Goal: Transaction & Acquisition: Book appointment/travel/reservation

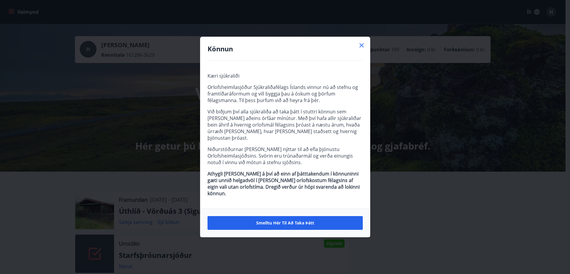
drag, startPoint x: 311, startPoint y: 215, endPoint x: 419, endPoint y: 42, distance: 203.9
click at [439, 56] on div "Könnun Kæri sjúkraliði Orlofsheimilasjóður Sjúkraliðafélags Íslands vinnur nú a…" at bounding box center [285, 137] width 570 height 274
click at [364, 49] on icon at bounding box center [361, 45] width 7 height 7
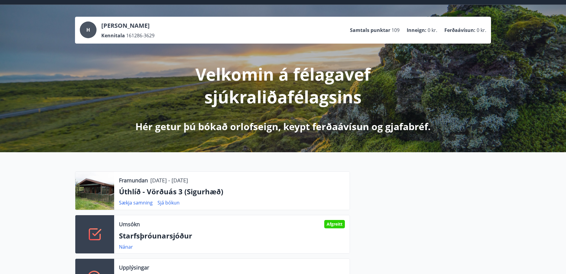
scroll to position [30, 0]
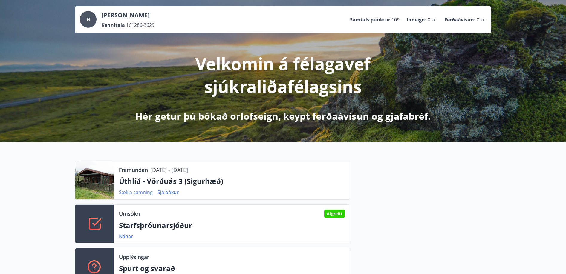
click at [130, 194] on link "Sækja samning" at bounding box center [136, 192] width 34 height 7
click at [215, 182] on p "Úthlíð - Vörðuás 3 (Sigurhæð)" at bounding box center [232, 181] width 226 height 10
click at [214, 186] on p "Úthlíð - Vörðuás 3 (Sigurhæð)" at bounding box center [232, 181] width 226 height 10
click at [173, 194] on link "Sjá bókun" at bounding box center [168, 192] width 22 height 7
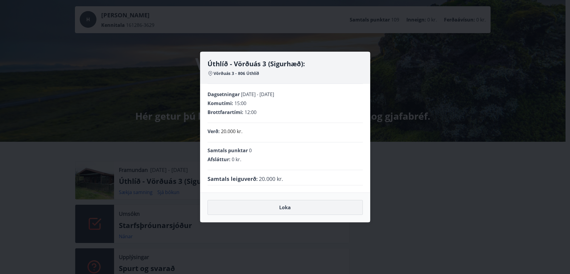
click at [280, 206] on button "Loka" at bounding box center [285, 207] width 155 height 15
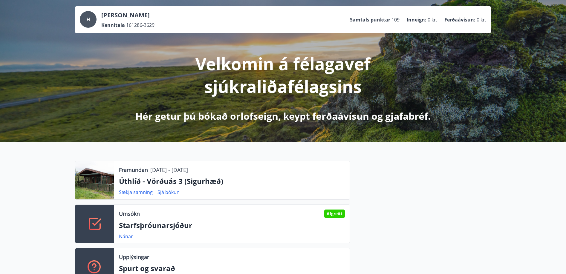
scroll to position [0, 0]
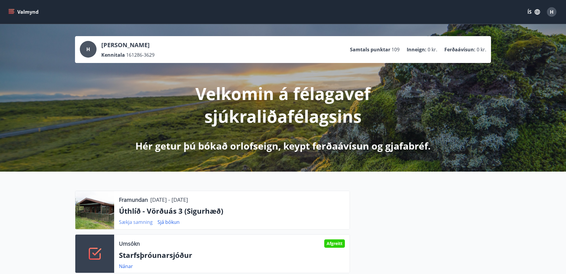
click at [134, 224] on link "Sækja samning" at bounding box center [136, 222] width 34 height 7
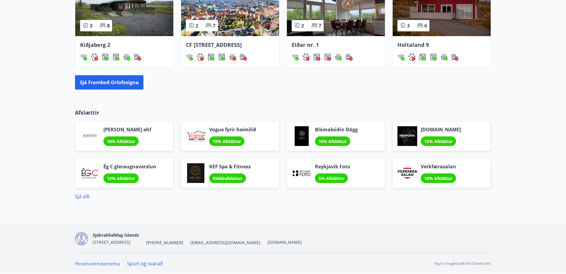
scroll to position [420, 0]
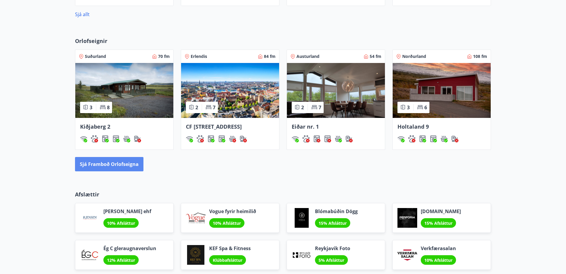
click at [129, 172] on button "Sjá framboð orlofseigna" at bounding box center [109, 164] width 68 height 14
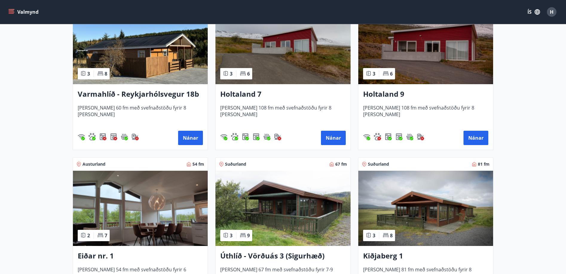
scroll to position [657, 0]
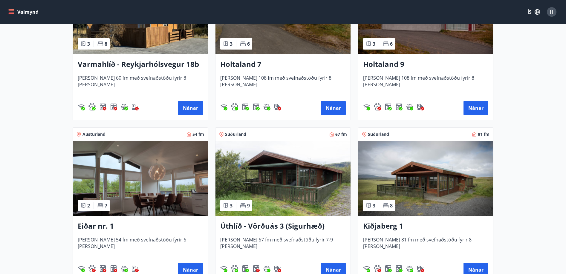
click at [278, 224] on h3 "Úthlíð - Vörðuás 3 (Sigurhæð)" at bounding box center [282, 226] width 125 height 11
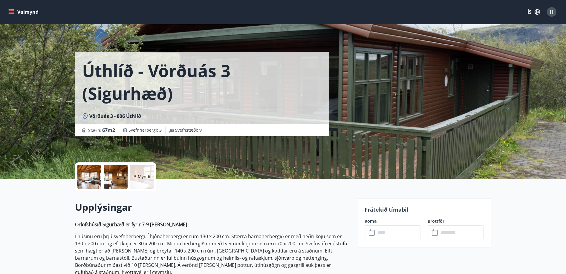
click at [95, 176] on div at bounding box center [89, 177] width 24 height 24
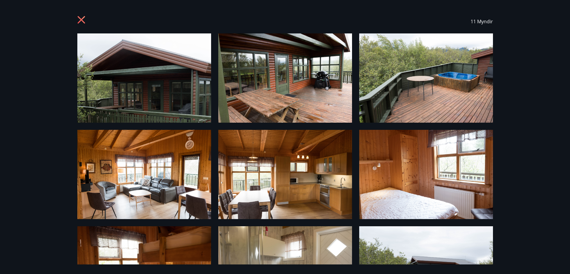
scroll to position [30, 0]
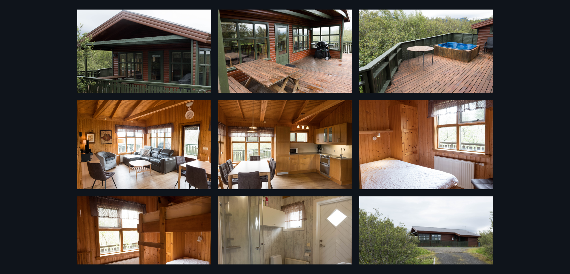
click at [317, 140] on img at bounding box center [285, 144] width 134 height 89
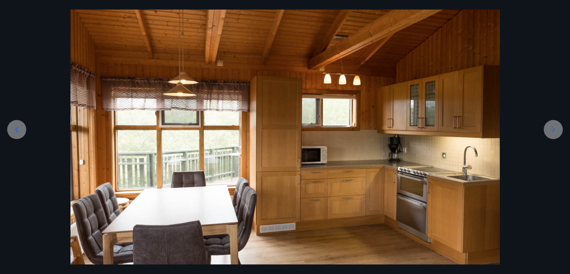
scroll to position [55, 0]
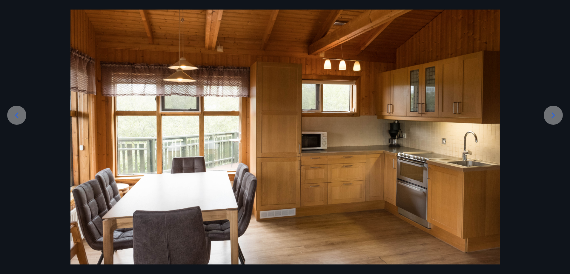
click at [15, 117] on icon at bounding box center [17, 116] width 10 height 10
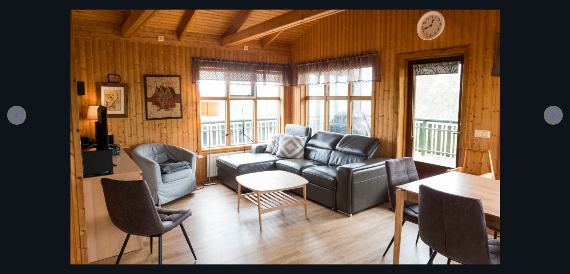
click at [15, 117] on icon at bounding box center [17, 116] width 10 height 10
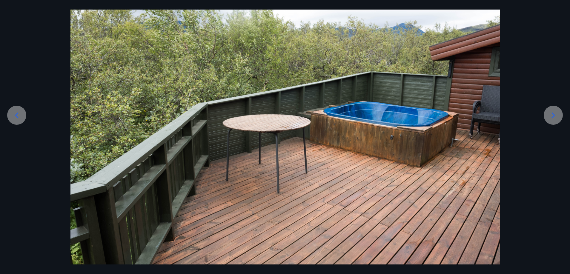
click at [15, 117] on icon at bounding box center [17, 116] width 10 height 10
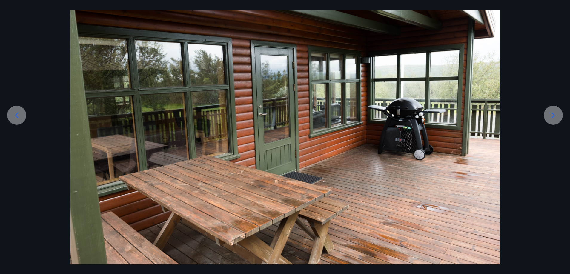
click at [15, 117] on icon at bounding box center [17, 116] width 10 height 10
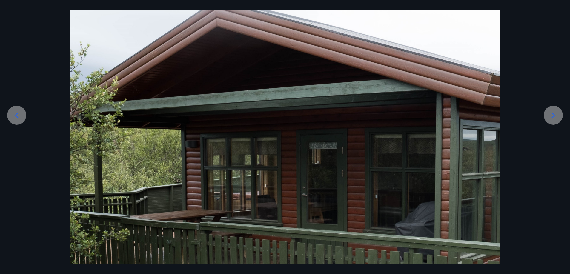
click at [15, 117] on icon at bounding box center [17, 116] width 10 height 10
click at [550, 114] on icon at bounding box center [554, 116] width 10 height 10
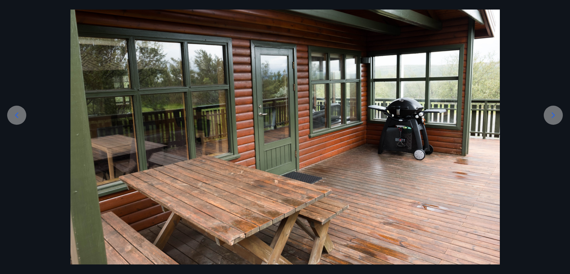
click at [550, 114] on icon at bounding box center [554, 116] width 10 height 10
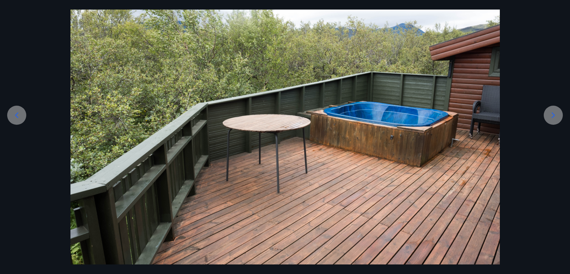
click at [550, 114] on icon at bounding box center [554, 116] width 10 height 10
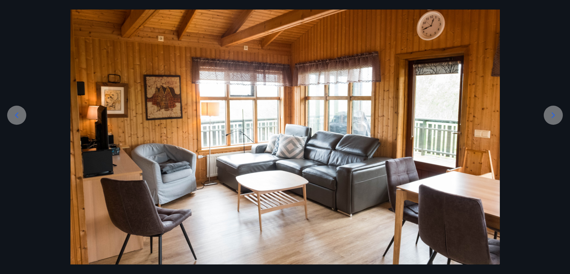
click at [550, 114] on icon at bounding box center [554, 116] width 10 height 10
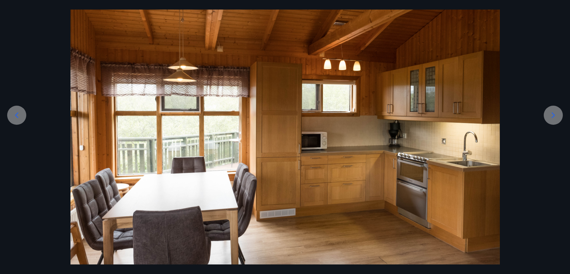
click at [550, 114] on icon at bounding box center [554, 116] width 10 height 10
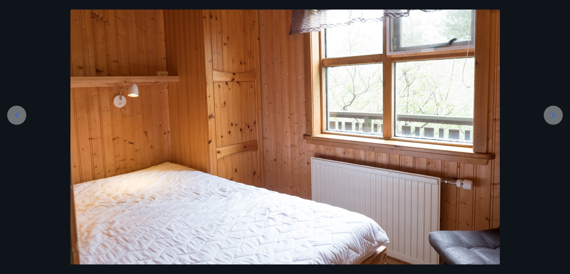
click at [550, 114] on icon at bounding box center [554, 116] width 10 height 10
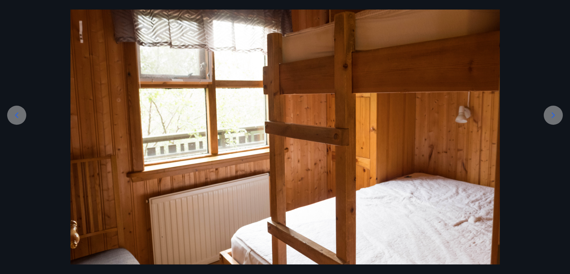
click at [550, 114] on icon at bounding box center [554, 116] width 10 height 10
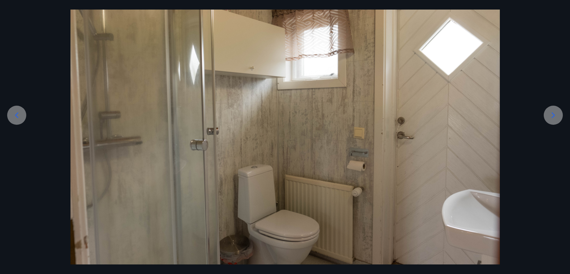
click at [550, 114] on icon at bounding box center [554, 116] width 10 height 10
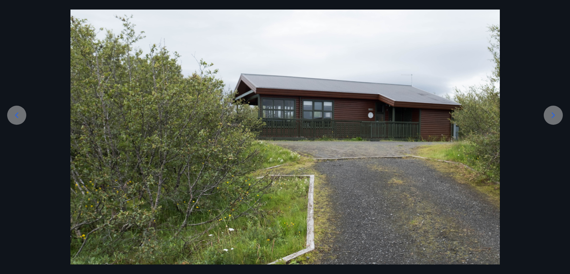
click at [550, 114] on icon at bounding box center [554, 116] width 10 height 10
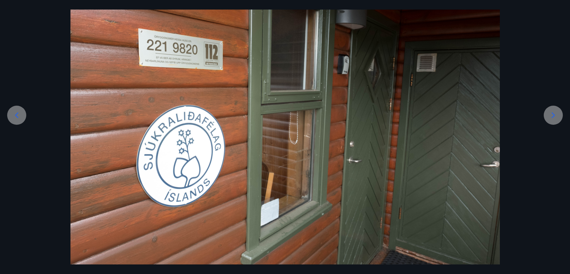
click at [550, 114] on icon at bounding box center [554, 116] width 10 height 10
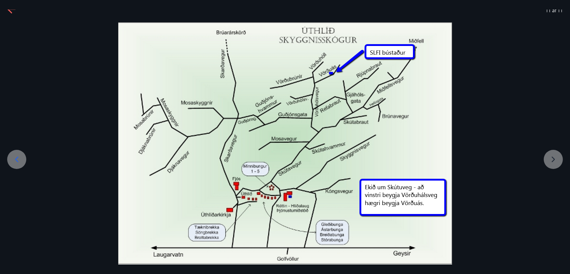
scroll to position [11, 0]
drag, startPoint x: 547, startPoint y: 168, endPoint x: 549, endPoint y: 161, distance: 7.3
click at [547, 166] on div at bounding box center [285, 143] width 570 height 242
click at [549, 161] on div at bounding box center [285, 143] width 570 height 242
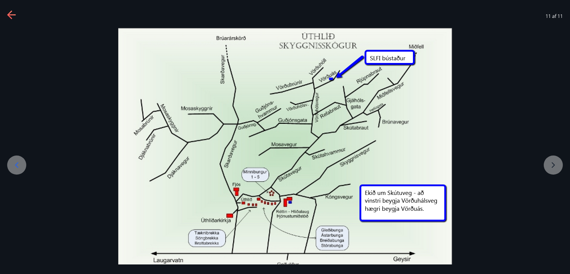
scroll to position [0, 0]
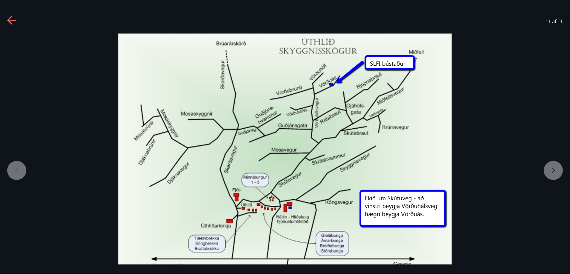
click at [13, 23] on icon at bounding box center [12, 21] width 10 height 10
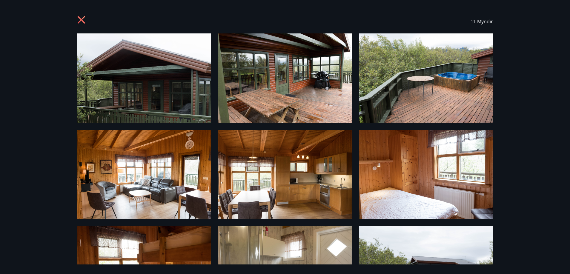
click at [80, 20] on icon at bounding box center [82, 21] width 10 height 10
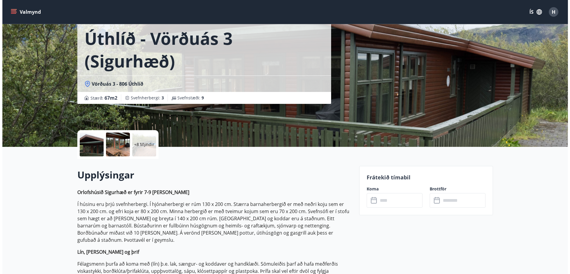
scroll to position [30, 0]
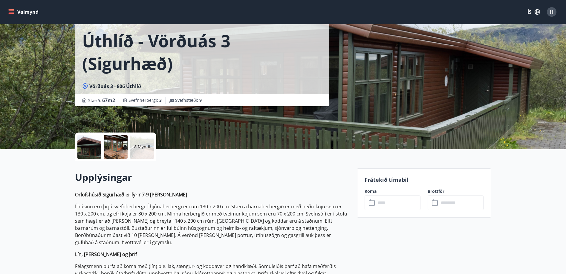
click at [151, 142] on div "+8 Myndir" at bounding box center [142, 147] width 24 height 24
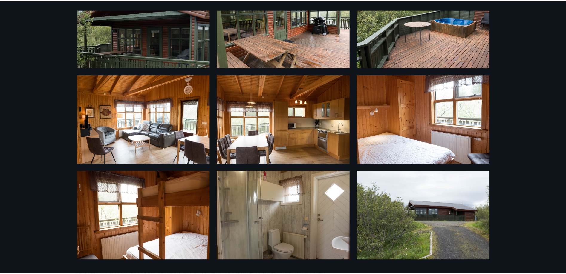
scroll to position [60, 0]
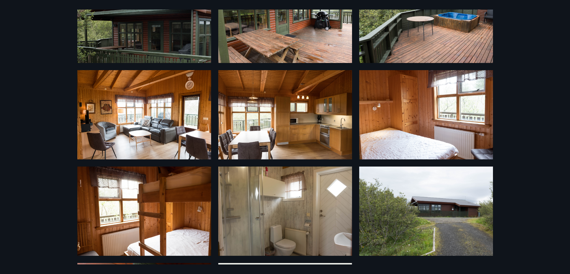
click at [16, 9] on div "11 Myndir" at bounding box center [285, 137] width 570 height 274
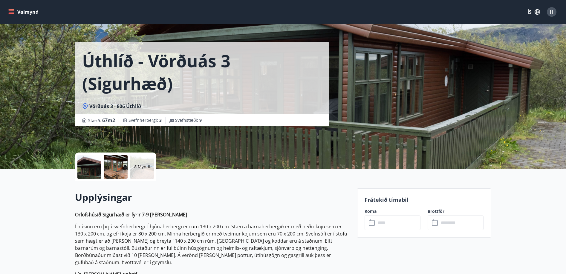
scroll to position [0, 0]
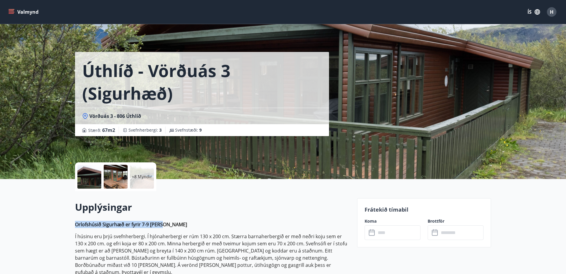
drag, startPoint x: 76, startPoint y: 224, endPoint x: 174, endPoint y: 228, distance: 98.1
click at [174, 228] on p "Orlofshúsið Sigurhæð er fyrir 7-9 [PERSON_NAME]" at bounding box center [212, 224] width 275 height 7
drag, startPoint x: 75, startPoint y: 225, endPoint x: 170, endPoint y: 222, distance: 94.8
click at [170, 222] on p "Orlofshúsið Sigurhæð er fyrir 7-9 [PERSON_NAME]" at bounding box center [212, 224] width 275 height 7
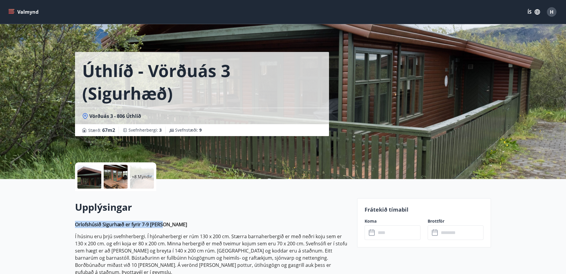
click at [170, 222] on p "Orlofshúsið Sigurhæð er fyrir 7-9 [PERSON_NAME]" at bounding box center [212, 224] width 275 height 7
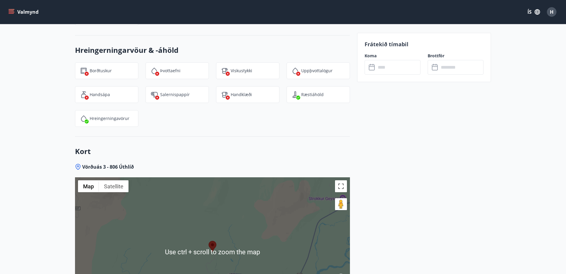
scroll to position [949, 0]
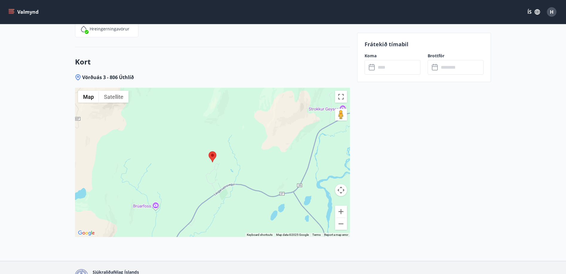
click at [206, 154] on div at bounding box center [212, 162] width 275 height 149
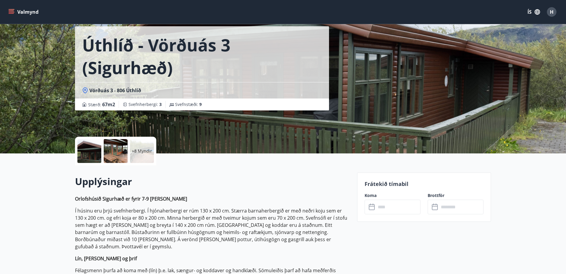
scroll to position [0, 0]
